Goal: Task Accomplishment & Management: Manage account settings

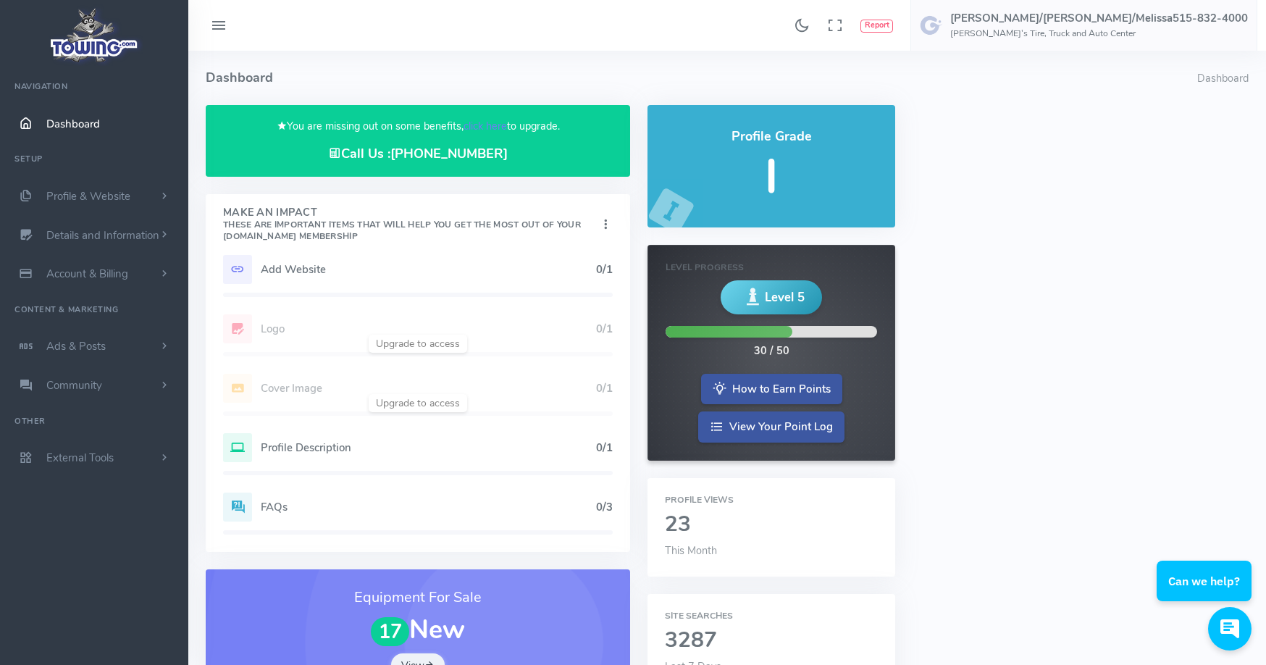
click at [301, 274] on h5 "Add Website" at bounding box center [428, 270] width 335 height 12
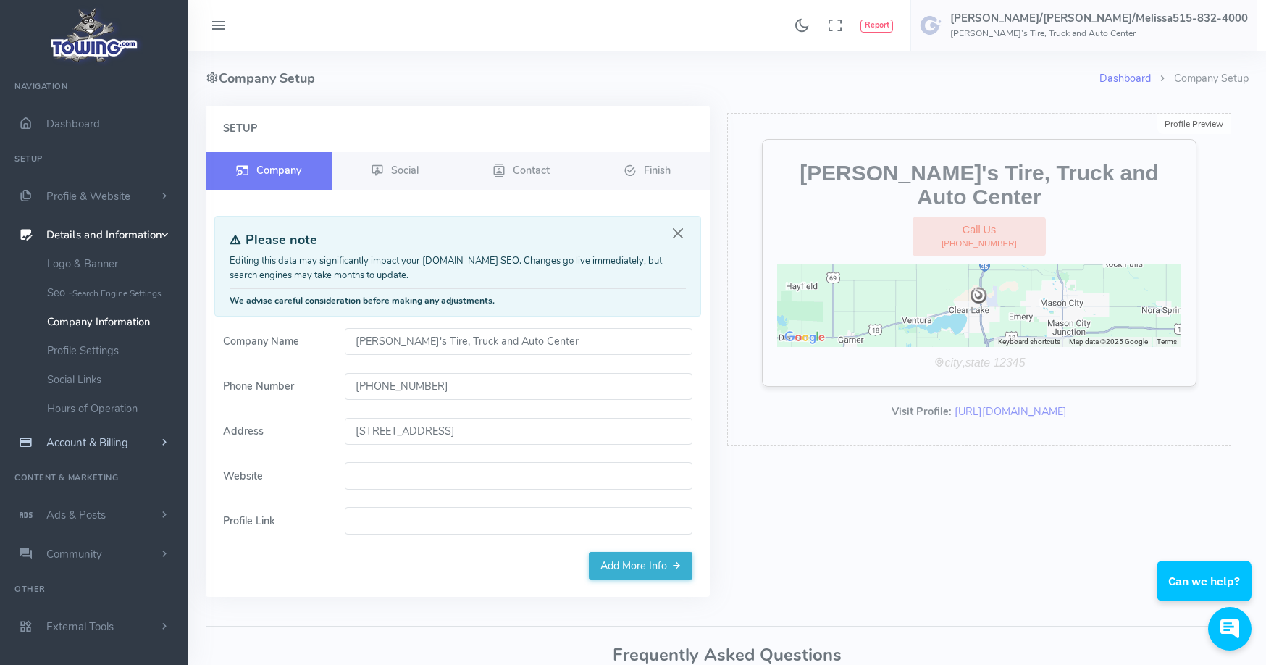
click at [83, 443] on span "Account & Billing" at bounding box center [87, 442] width 82 height 14
click at [88, 300] on link "Update Payment" at bounding box center [112, 302] width 152 height 29
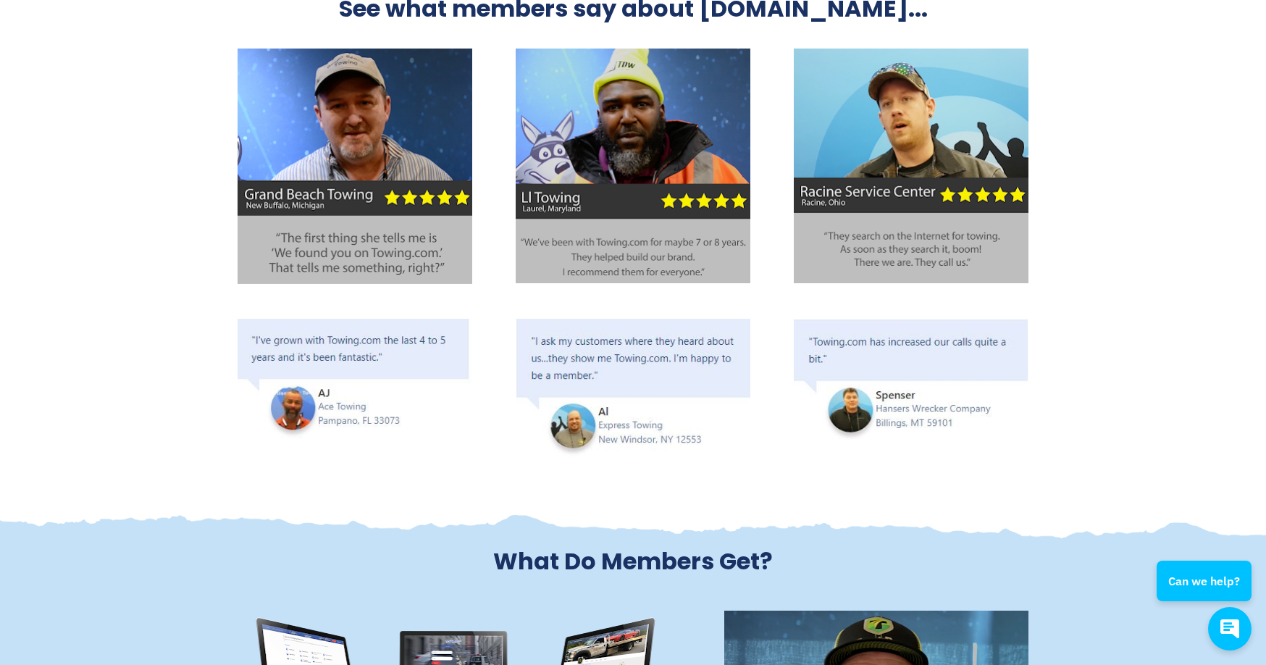
scroll to position [3476, 0]
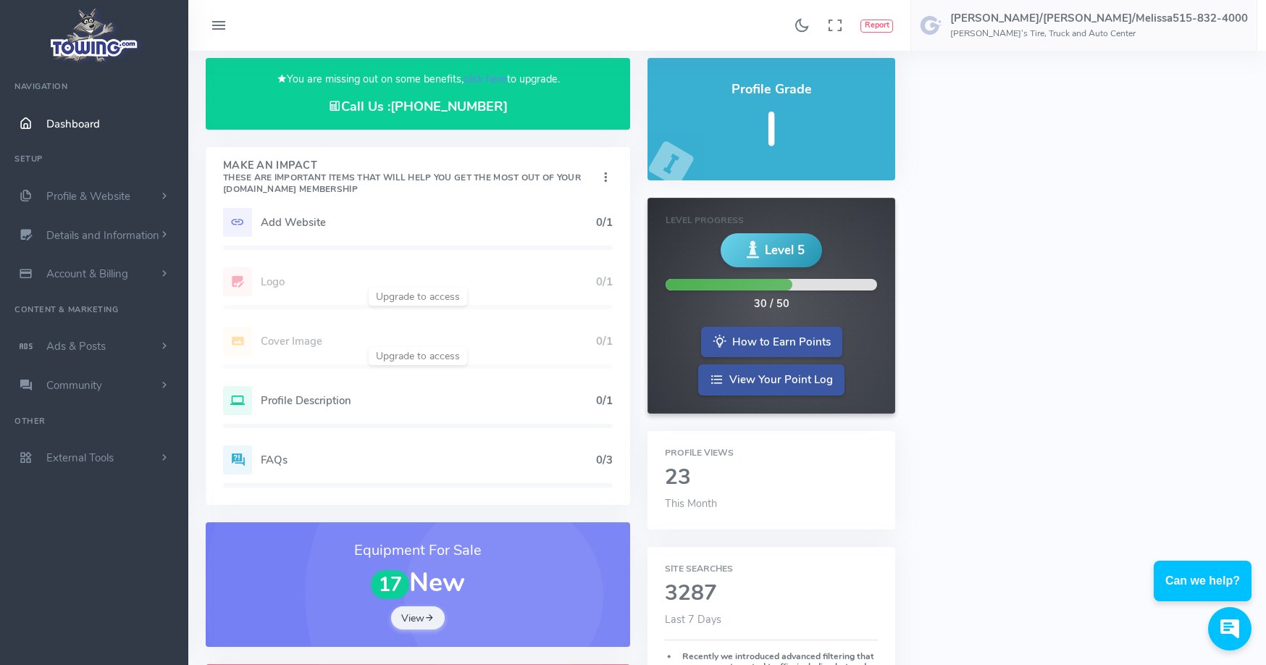
scroll to position [72, 0]
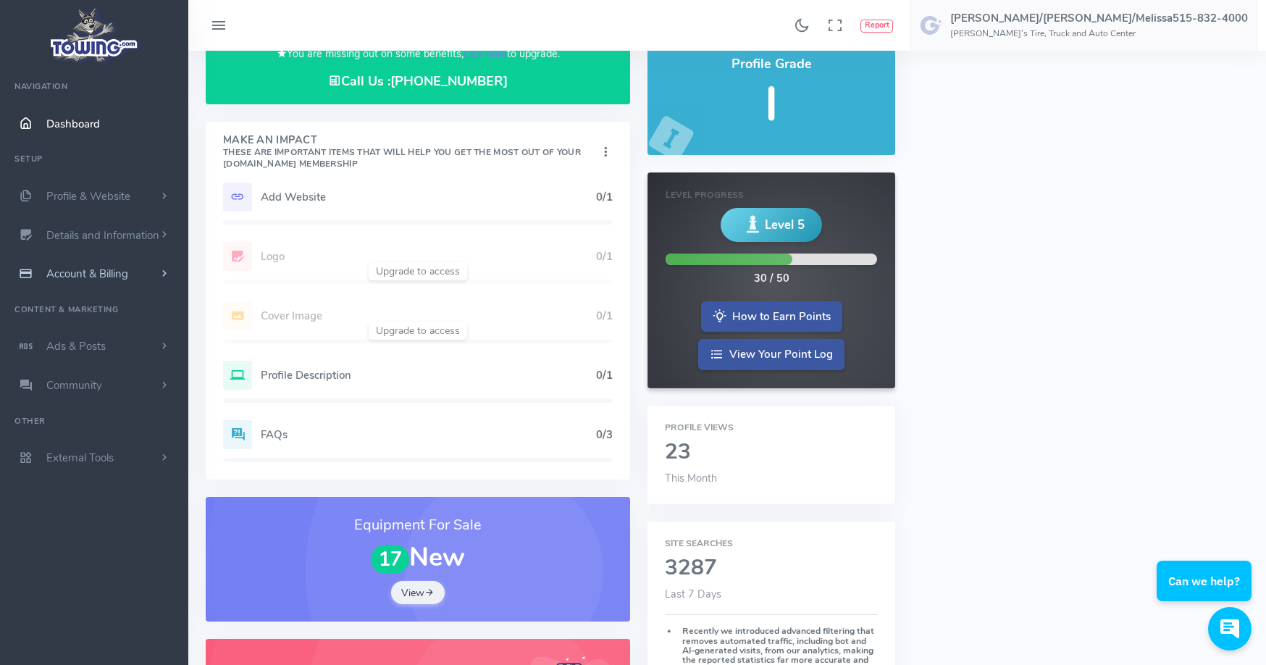
click at [101, 275] on span "Account & Billing" at bounding box center [87, 274] width 82 height 14
click at [84, 301] on link "Update Payment" at bounding box center [112, 302] width 152 height 29
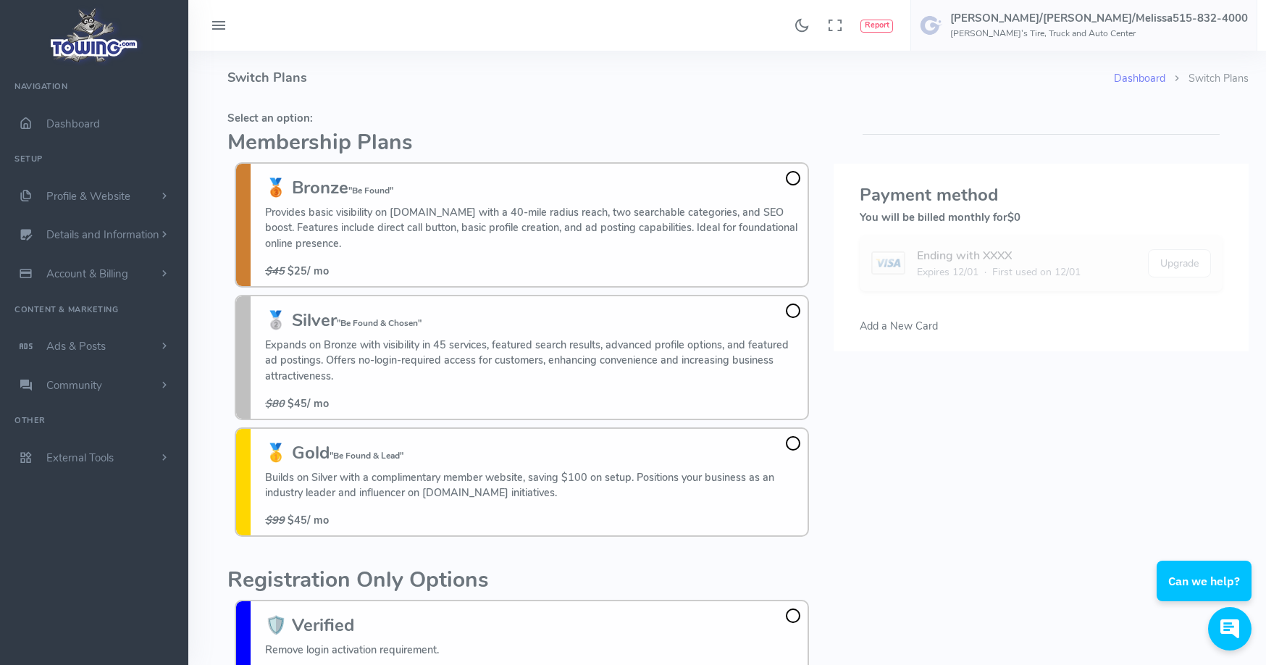
click at [793, 176] on span at bounding box center [793, 178] width 14 height 14
click at [0, 0] on input "🥉 Bronze "Be Found" Provides basic visibility on Towing.com with a 40-mile radi…" at bounding box center [0, 0] width 0 height 0
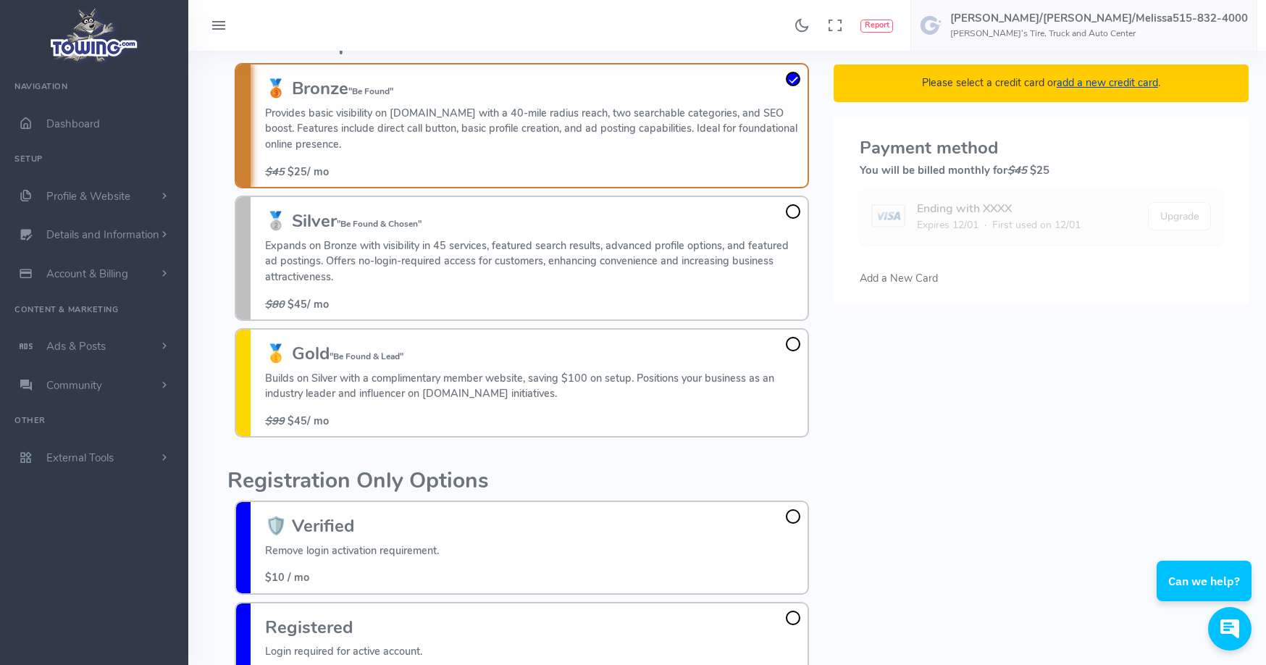
scroll to position [105, 0]
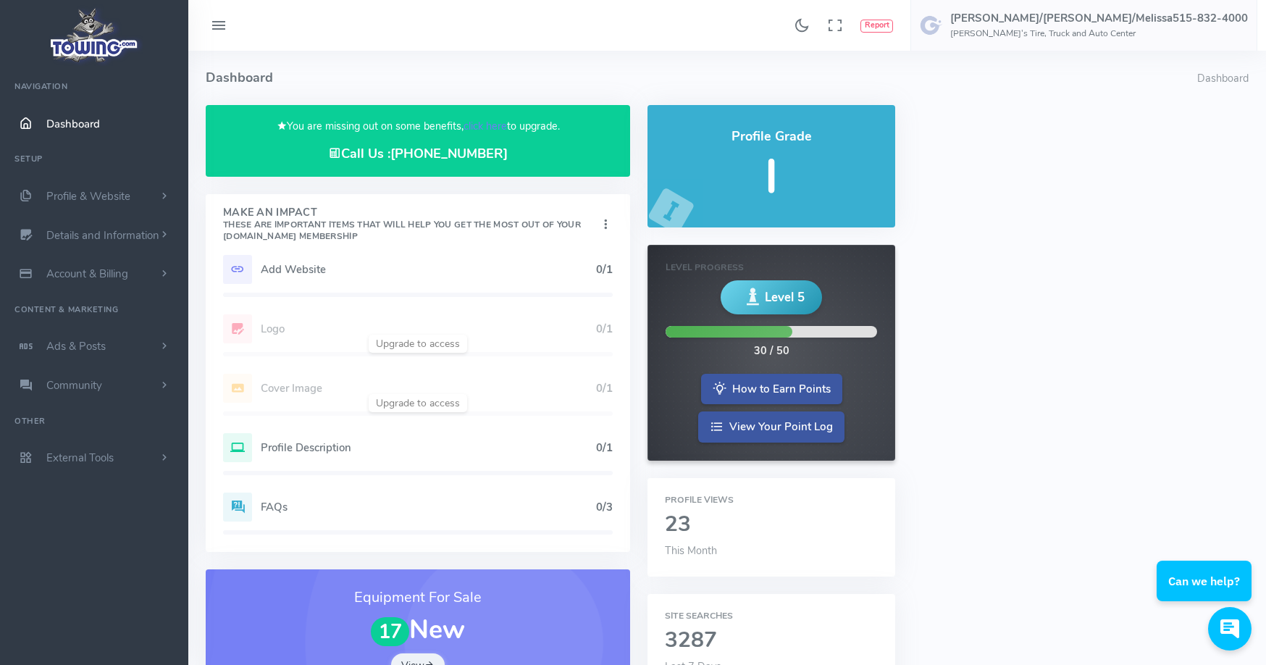
click at [97, 29] on img at bounding box center [95, 35] width 98 height 62
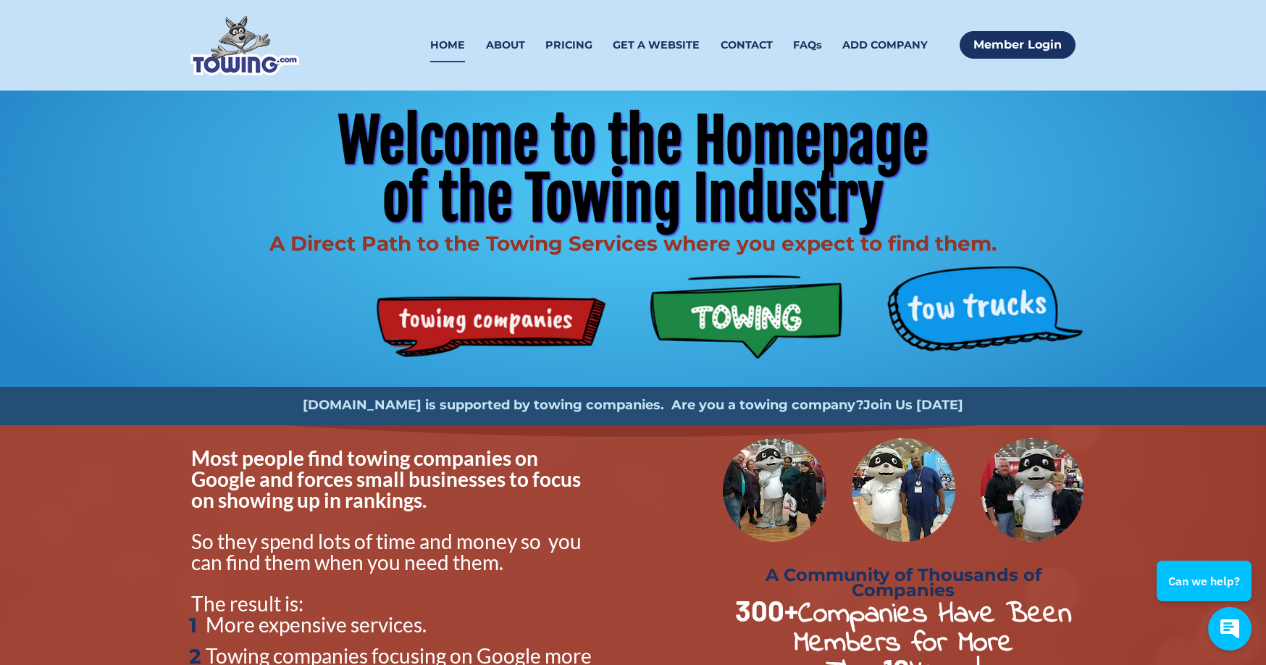
scroll to position [72, 0]
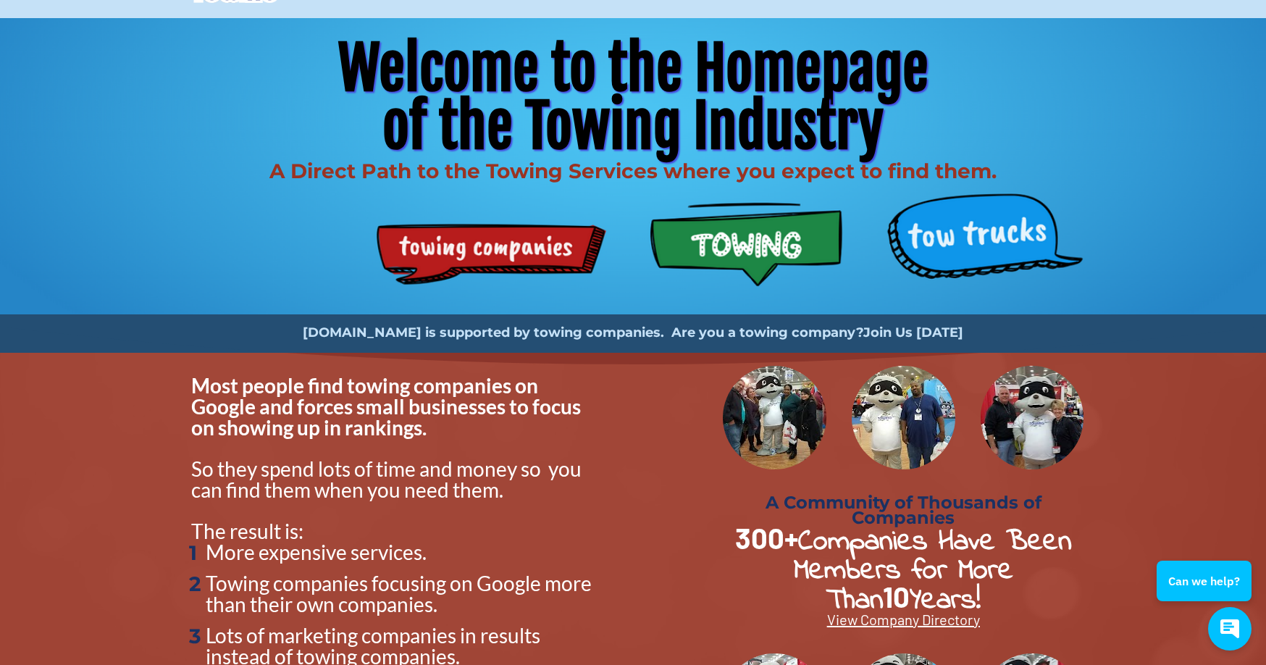
click at [906, 401] on img at bounding box center [904, 418] width 104 height 104
click at [908, 332] on strong "Join Us Today" at bounding box center [913, 332] width 100 height 16
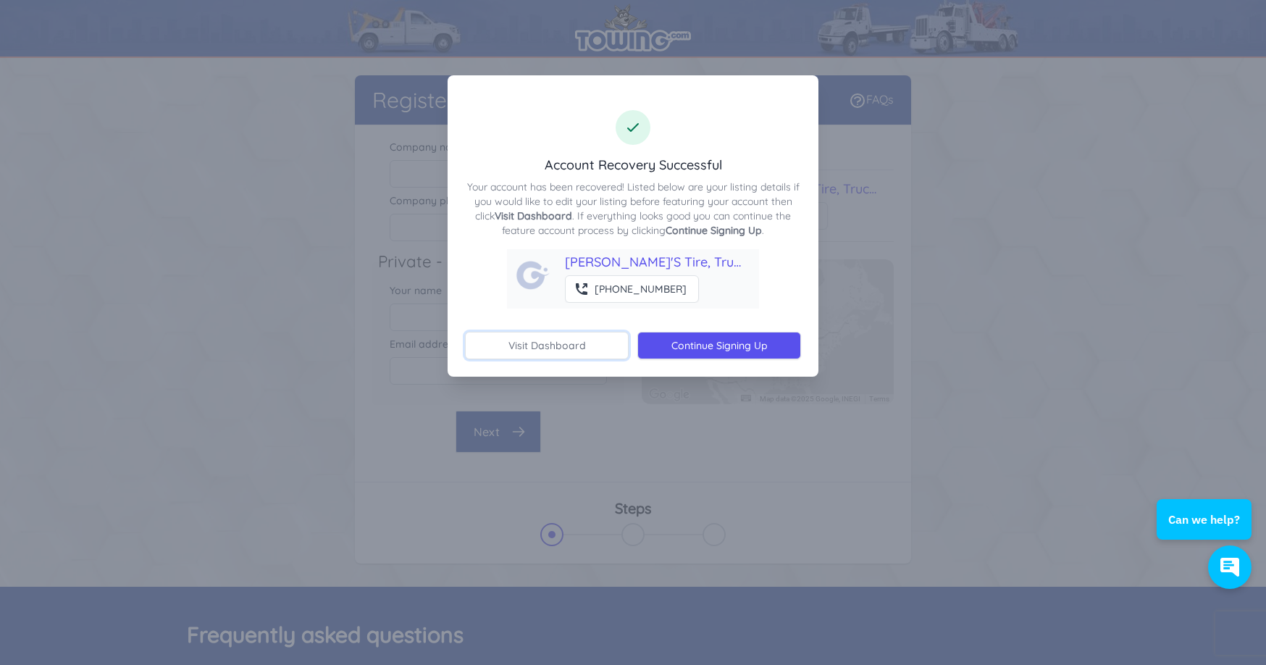
click at [544, 341] on link "Visit Dashboard" at bounding box center [547, 346] width 164 height 28
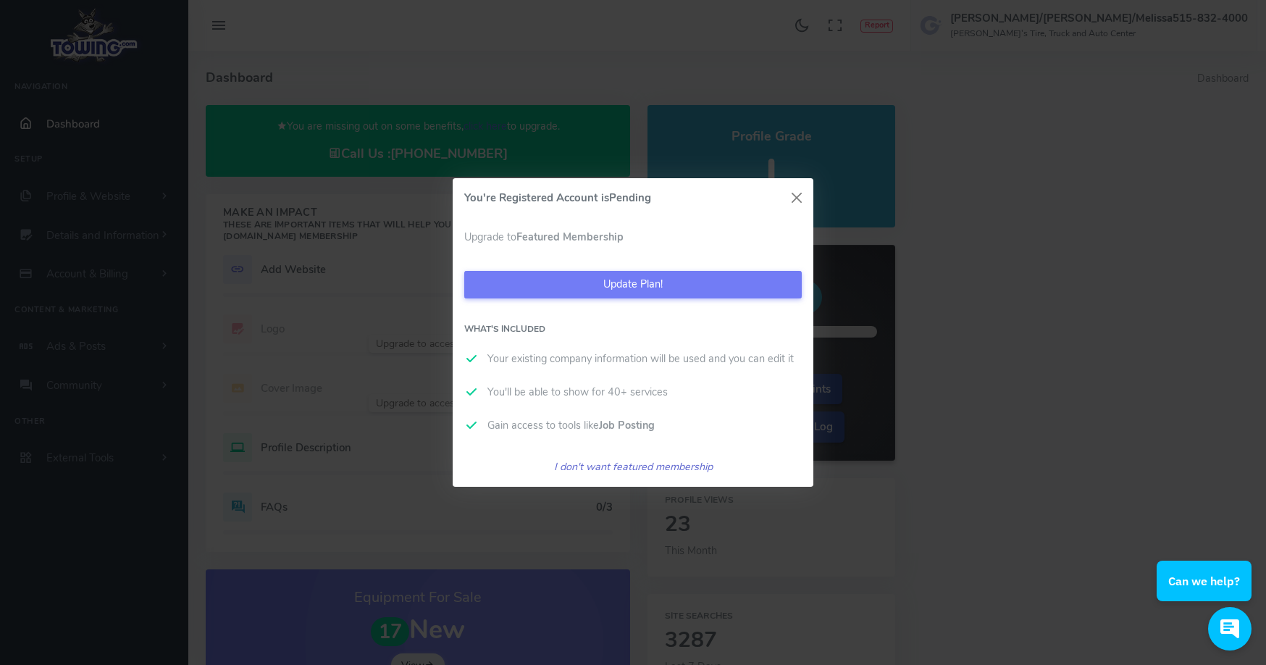
click at [671, 465] on icon "I don't want featured membership" at bounding box center [633, 466] width 159 height 14
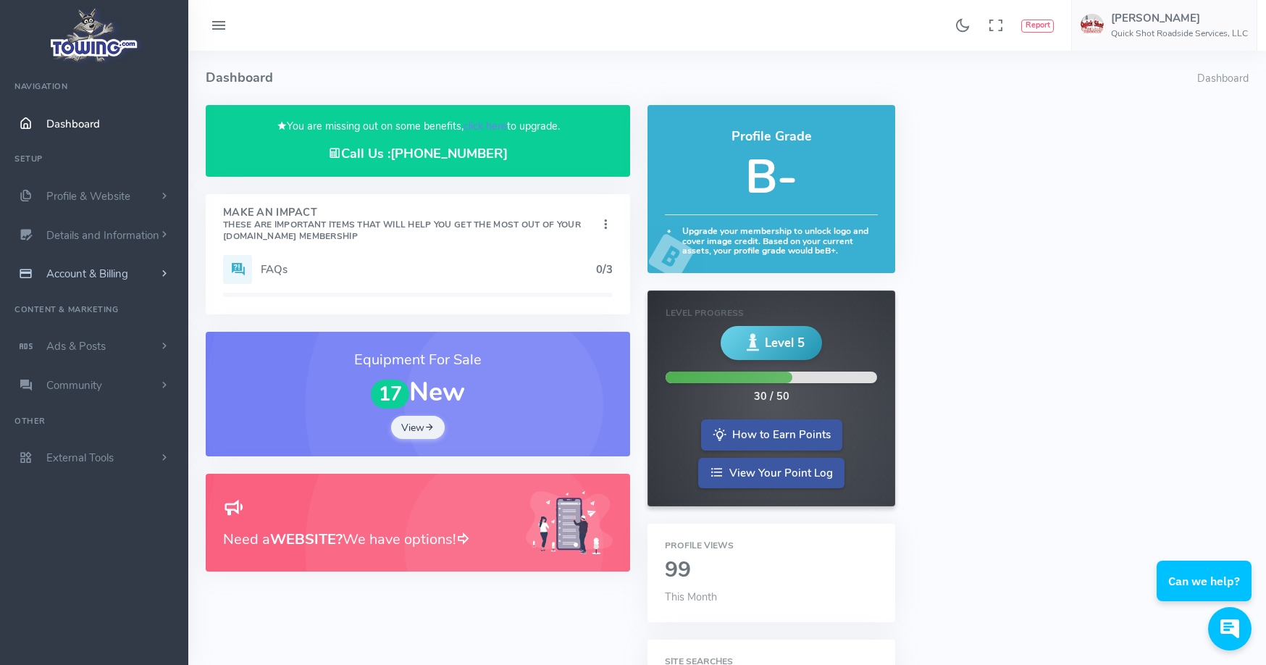
click at [92, 277] on span "Account & Billing" at bounding box center [87, 274] width 82 height 14
click at [97, 301] on link "Update Payment" at bounding box center [112, 302] width 152 height 29
